Goal: Task Accomplishment & Management: Manage account settings

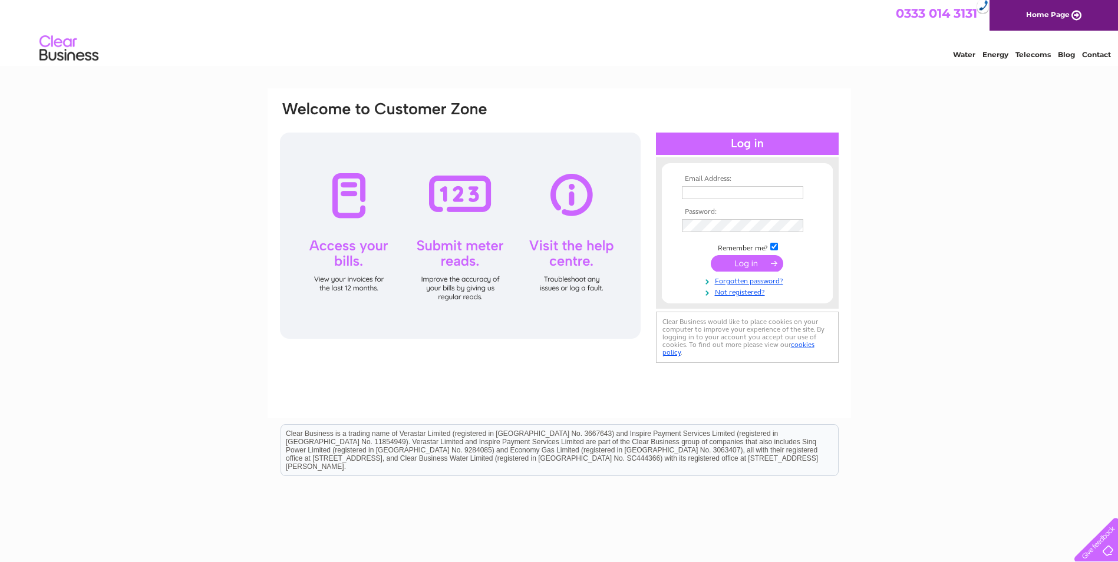
type input "shirley@craighead-supply.co.uk"
click at [746, 263] on input "submit" at bounding box center [747, 263] width 72 height 16
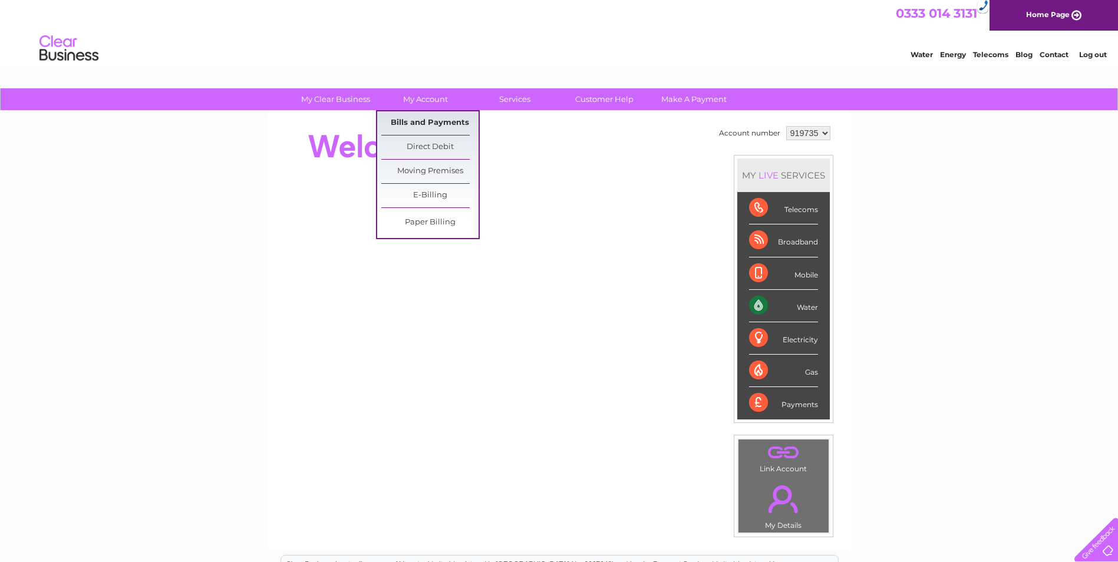
click at [430, 120] on link "Bills and Payments" at bounding box center [429, 123] width 97 height 24
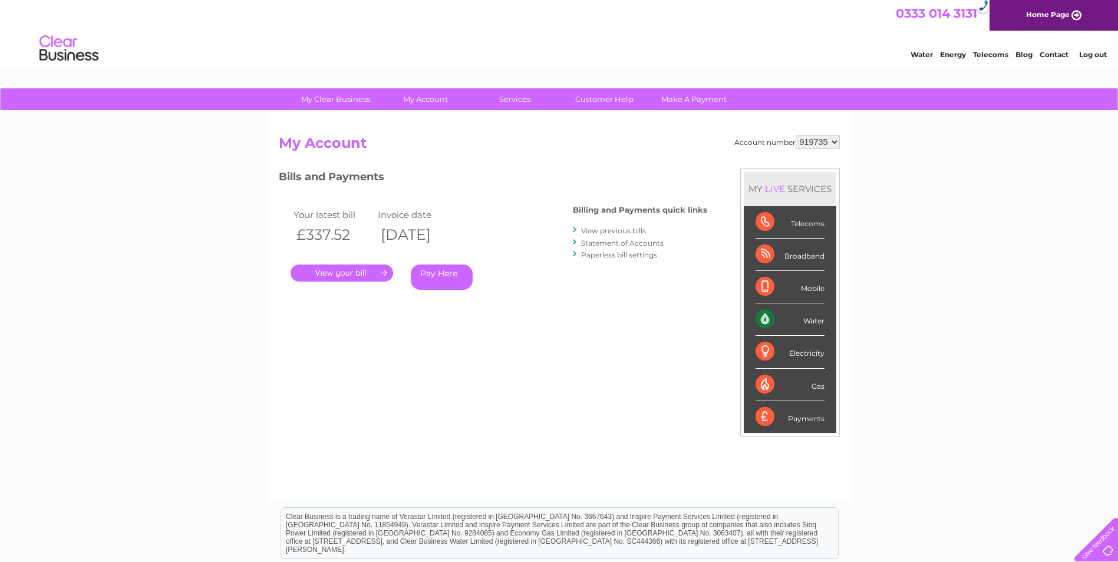
click at [352, 275] on link "." at bounding box center [342, 273] width 103 height 17
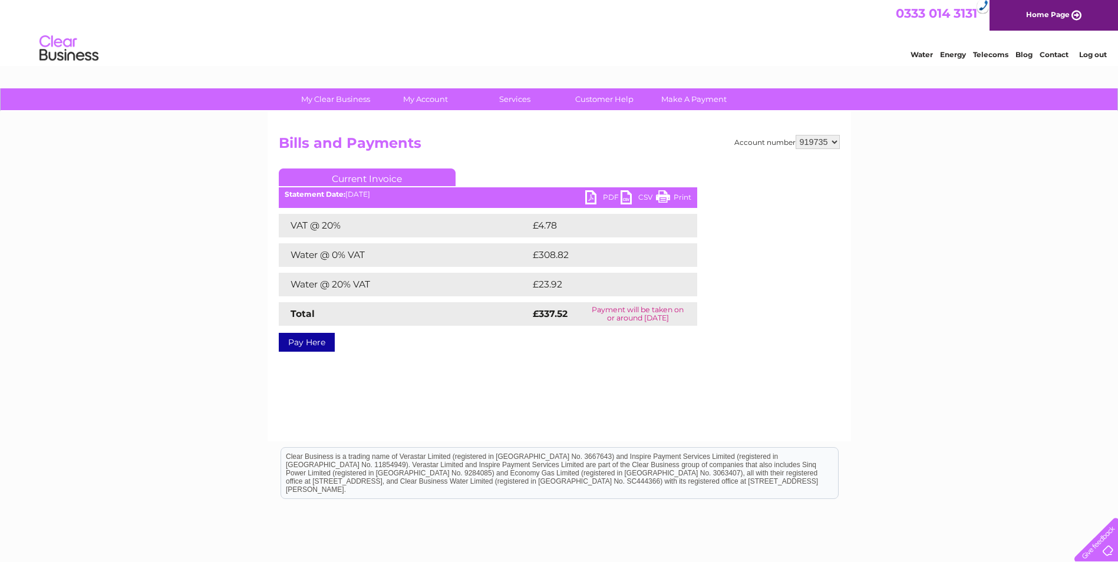
click at [596, 191] on div "Current Invoice PDF CSV Print Statement Date: 11/08/2025" at bounding box center [488, 258] width 418 height 179
drag, startPoint x: 596, startPoint y: 191, endPoint x: 592, endPoint y: 197, distance: 7.2
click at [592, 197] on link "PDF" at bounding box center [602, 198] width 35 height 17
click at [1104, 55] on link "Log out" at bounding box center [1093, 54] width 28 height 9
